Goal: Information Seeking & Learning: Learn about a topic

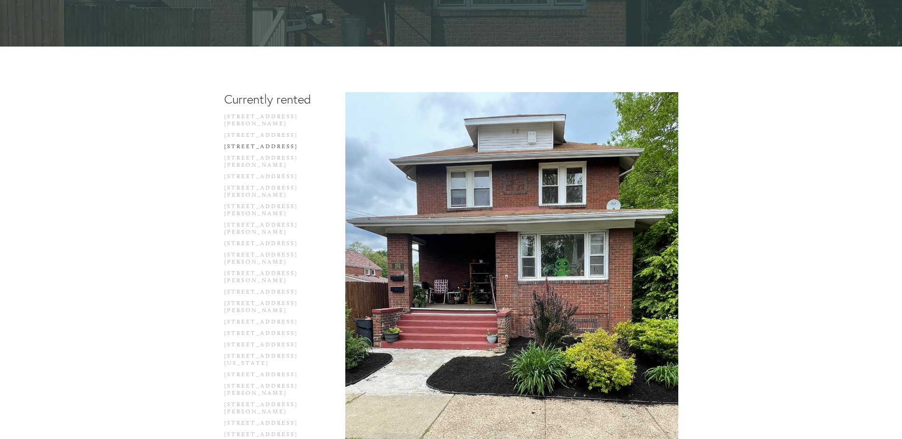
scroll to position [238, 0]
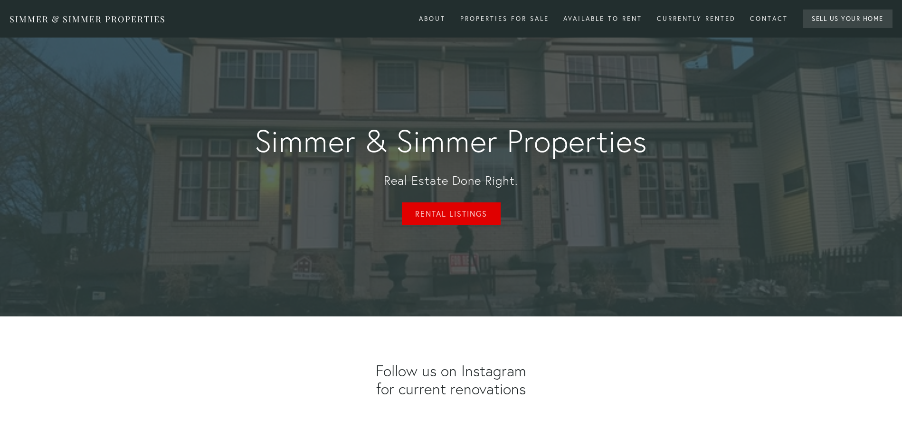
click at [443, 220] on link "Rental Listings" at bounding box center [451, 213] width 99 height 23
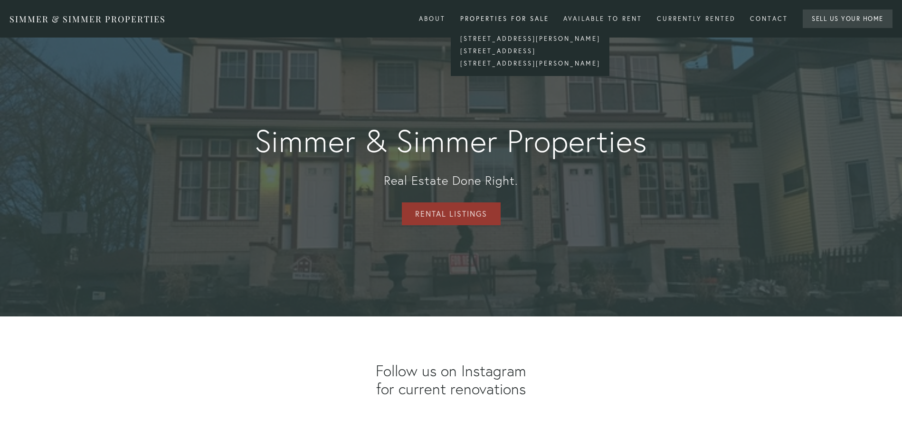
click at [531, 16] on div "Properties for Sale" at bounding box center [504, 19] width 101 height 16
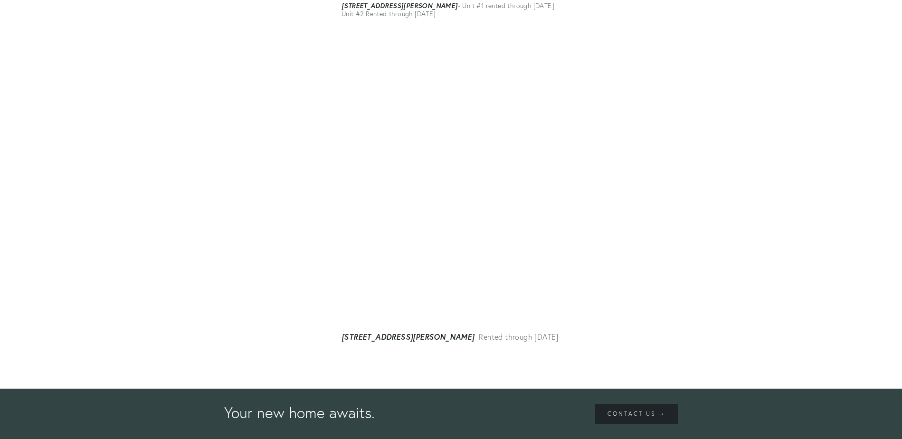
scroll to position [7184, 0]
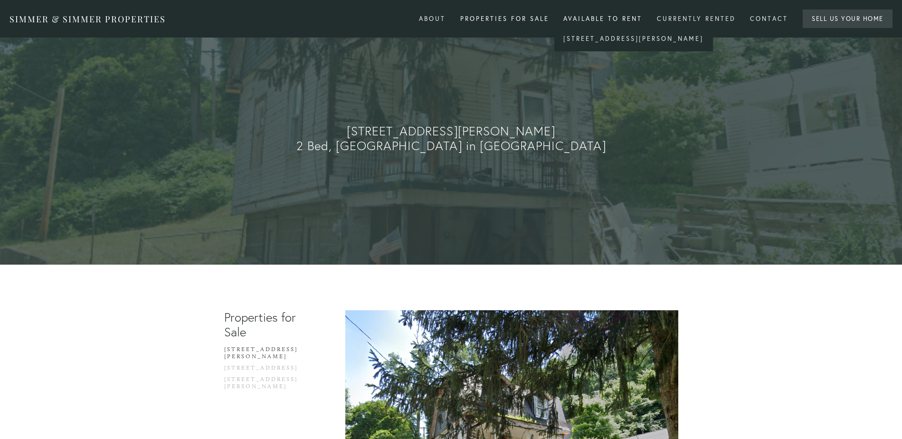
click at [597, 14] on div "Available to rent" at bounding box center [602, 19] width 91 height 16
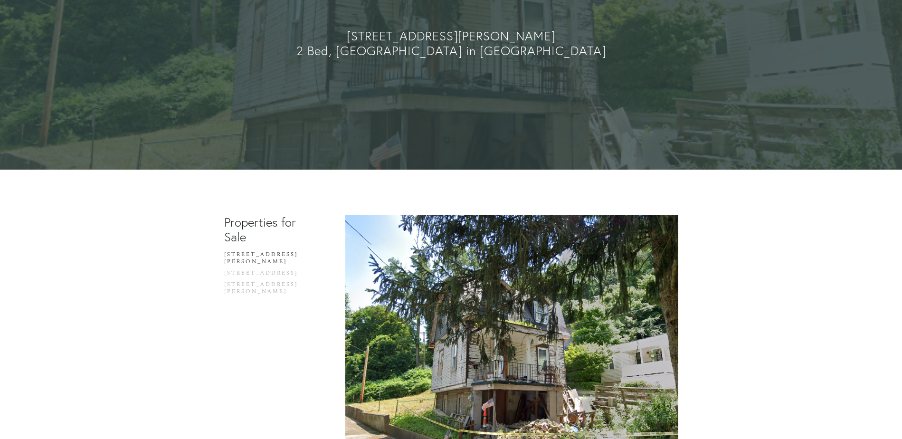
scroll to position [143, 0]
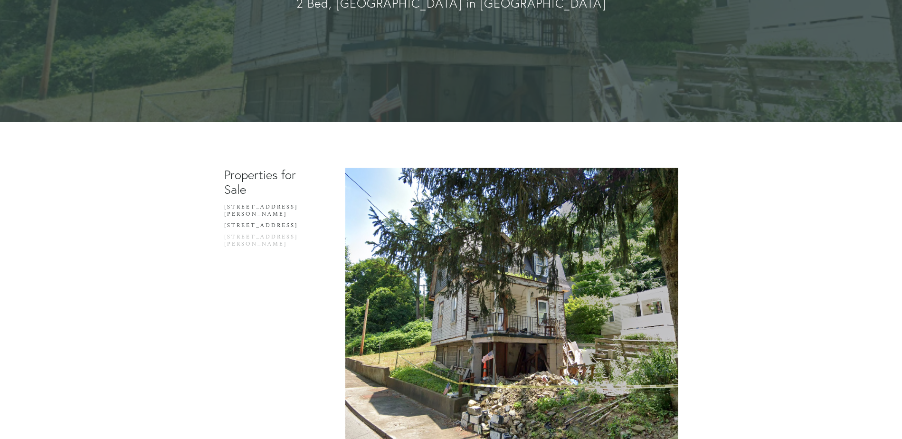
click at [257, 222] on link "[STREET_ADDRESS]" at bounding box center [269, 227] width 91 height 11
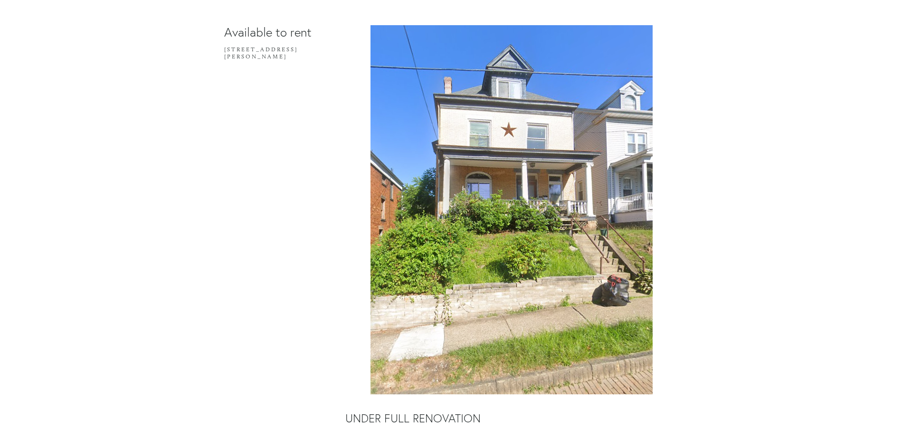
scroll to position [238, 0]
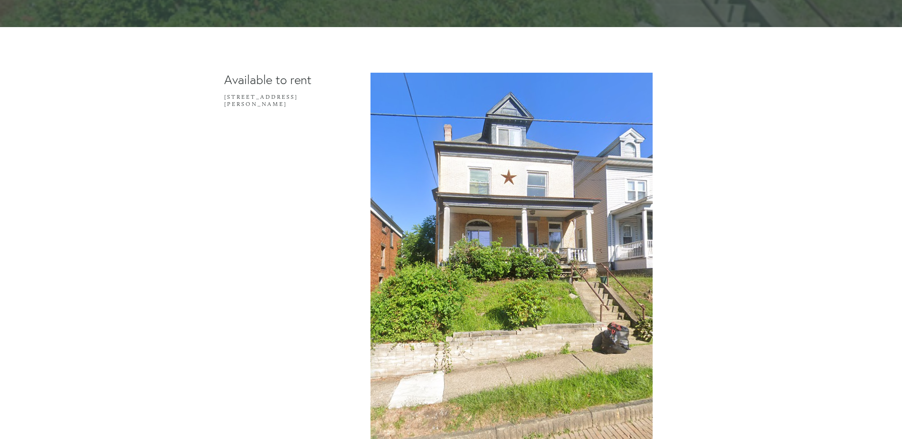
click at [521, 214] on img at bounding box center [512, 257] width 282 height 369
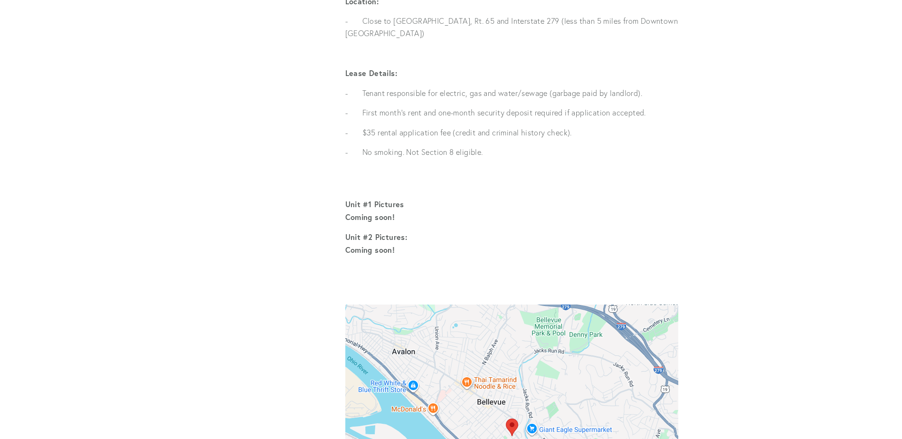
scroll to position [1140, 0]
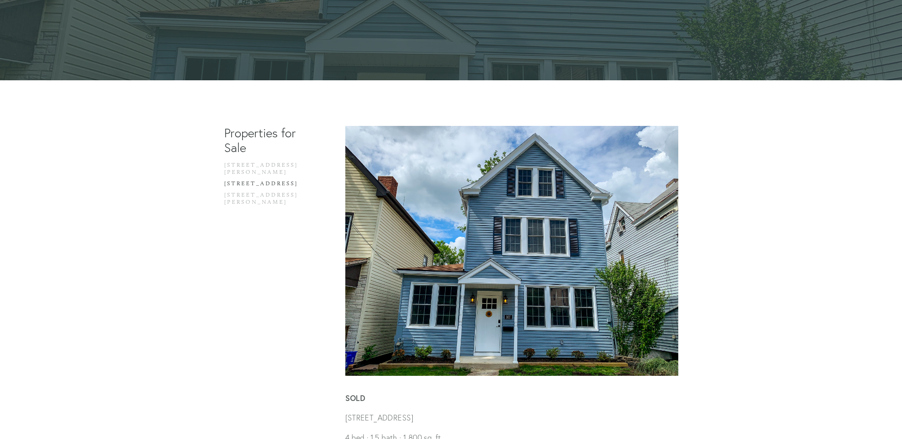
scroll to position [190, 0]
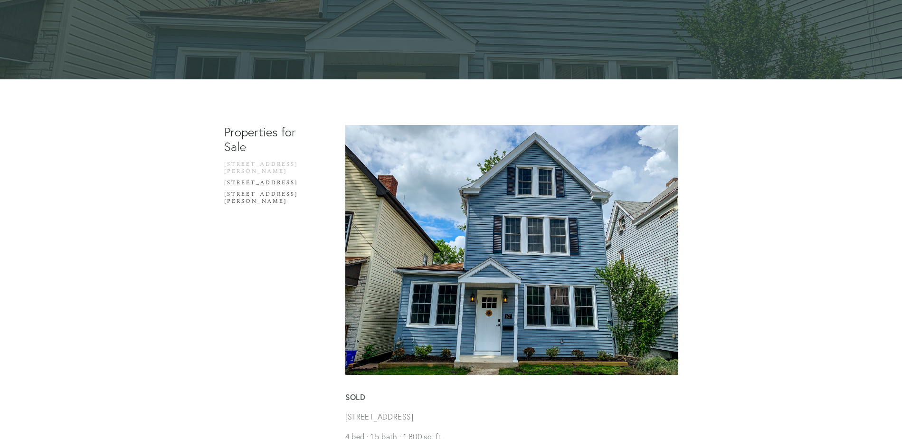
click at [266, 191] on link "[STREET_ADDRESS][PERSON_NAME]" at bounding box center [269, 200] width 91 height 19
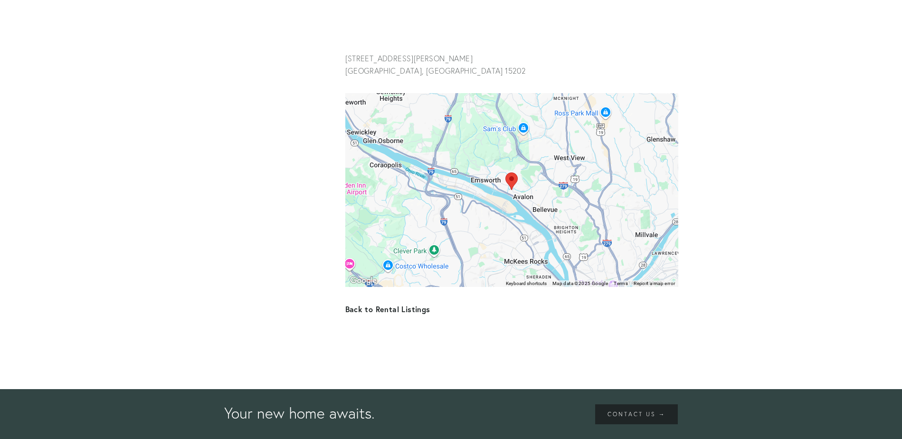
scroll to position [925, 0]
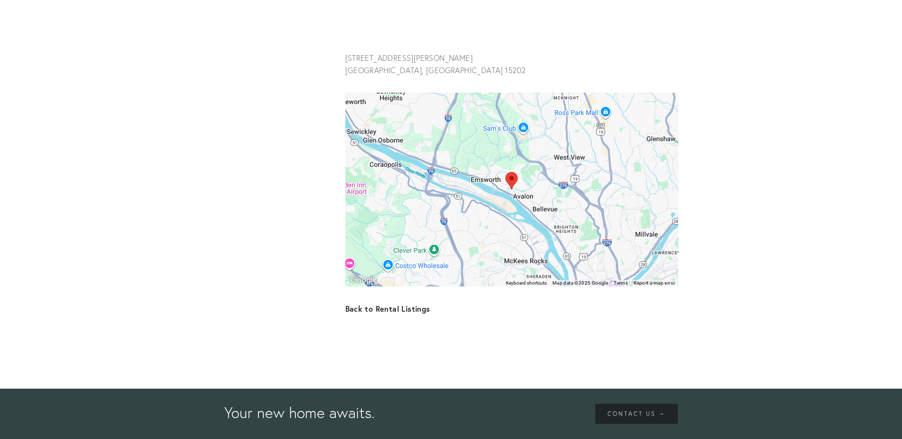
click at [396, 312] on strong "Back to Rental Listings" at bounding box center [387, 309] width 85 height 10
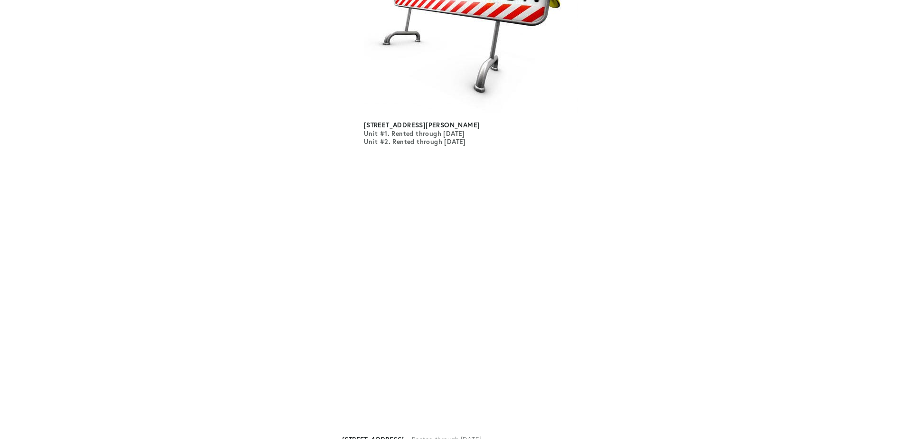
scroll to position [1045, 0]
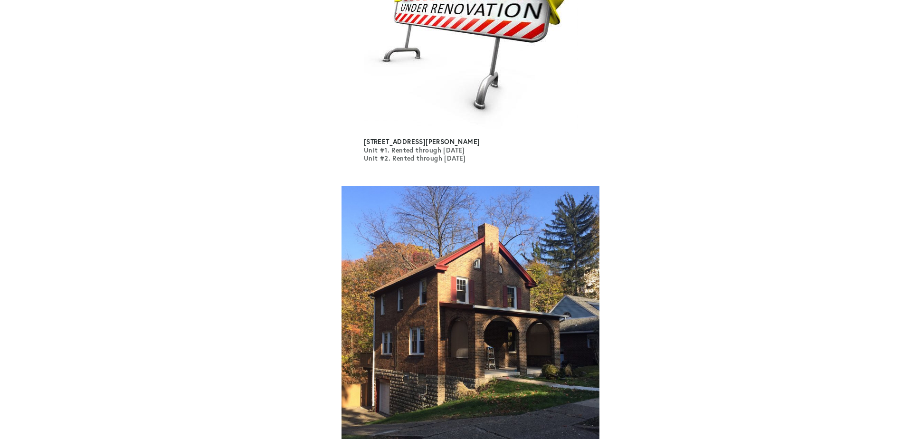
click at [430, 145] on strong "Unit #1. Rented through [DATE] Unit #2. Rented through [DATE]" at bounding box center [423, 149] width 118 height 25
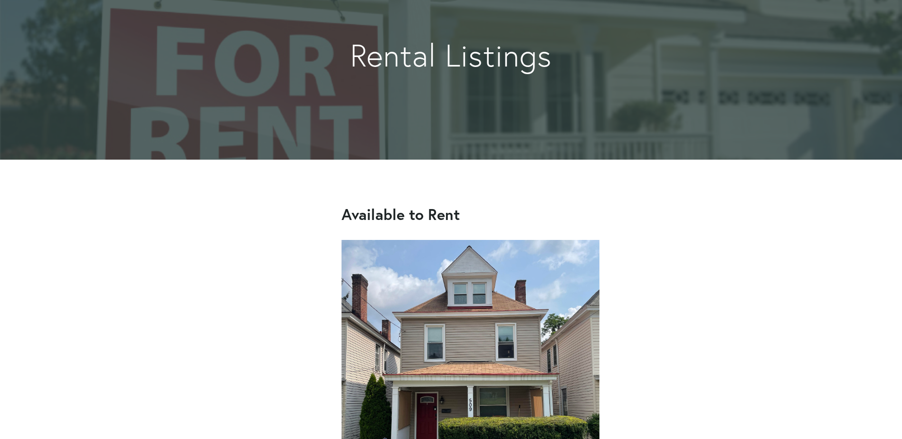
scroll to position [0, 0]
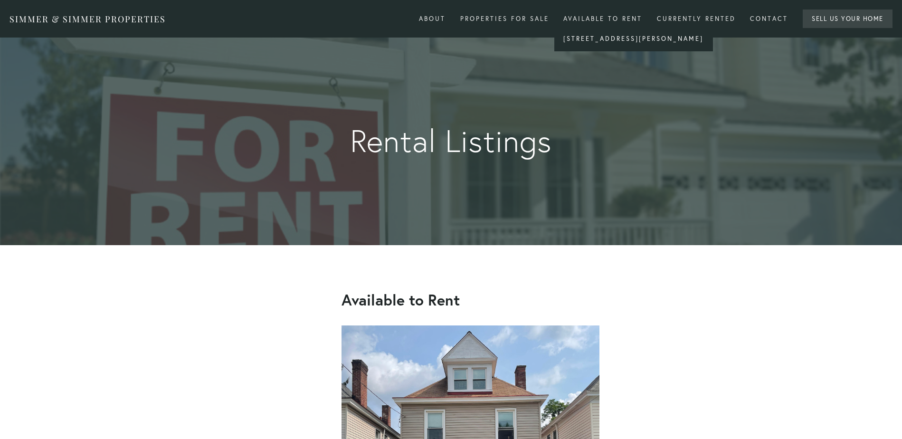
click at [592, 35] on link "[STREET_ADDRESS][PERSON_NAME]" at bounding box center [633, 39] width 159 height 12
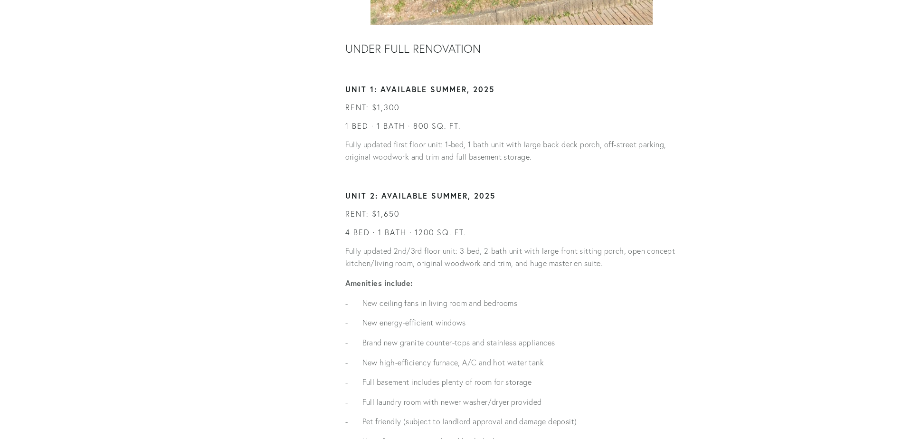
scroll to position [665, 0]
